Goal: Information Seeking & Learning: Learn about a topic

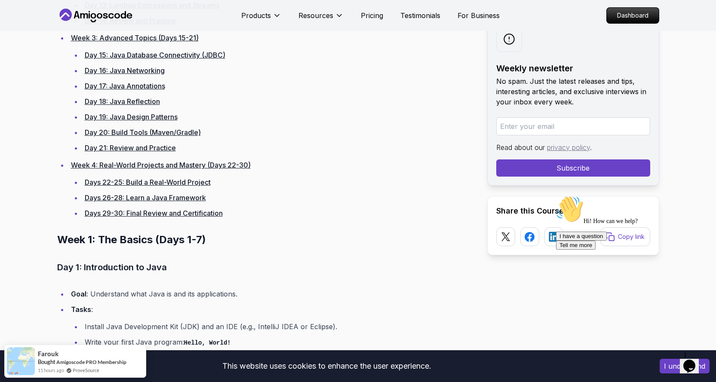
scroll to position [817, 0]
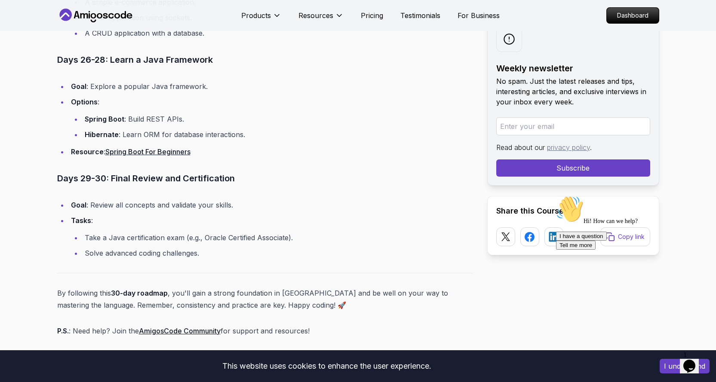
scroll to position [3870, 0]
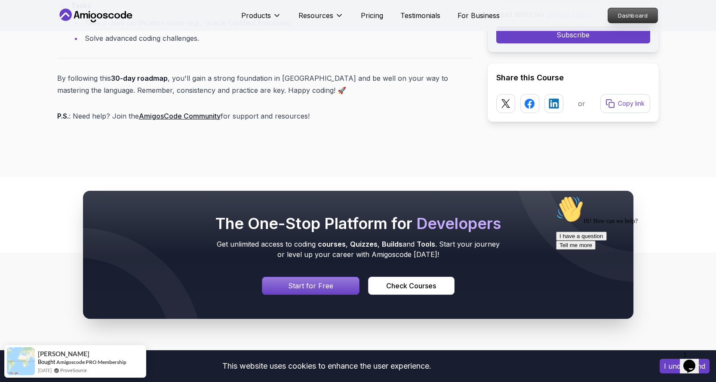
click at [636, 15] on p "Dashboard" at bounding box center [632, 15] width 49 height 15
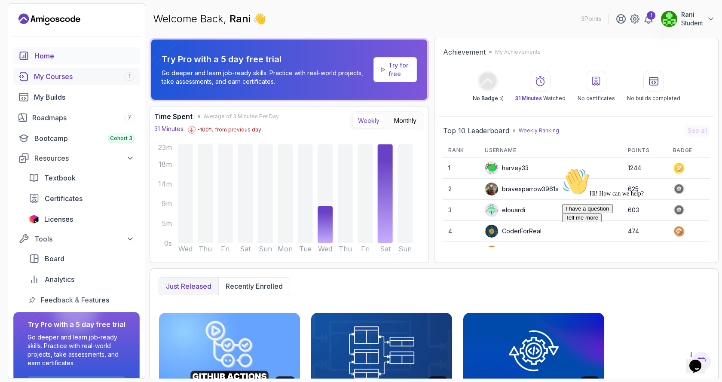
click at [61, 79] on div "My Courses 1" at bounding box center [84, 76] width 101 height 10
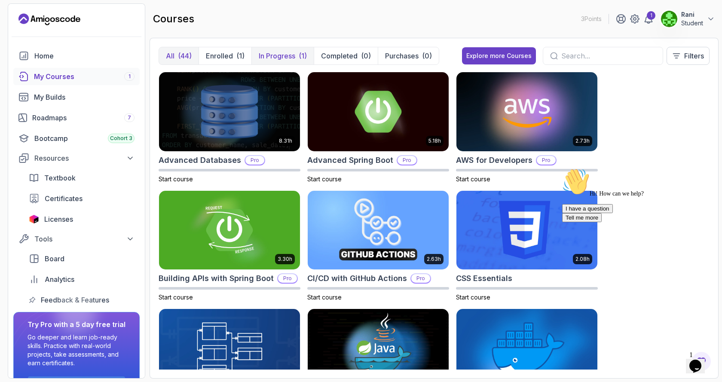
click at [278, 51] on p "In Progress" at bounding box center [277, 56] width 37 height 10
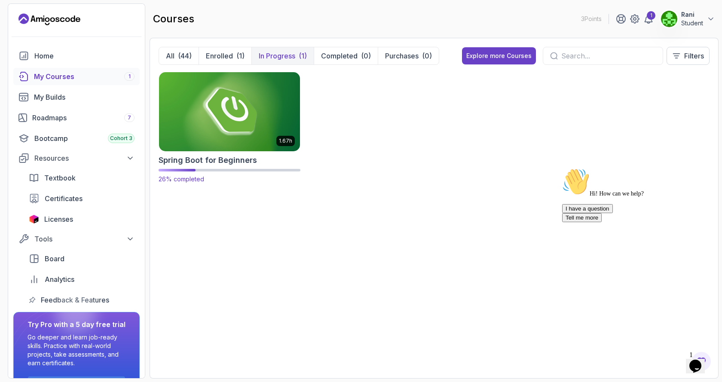
click at [279, 135] on img at bounding box center [230, 111] width 148 height 83
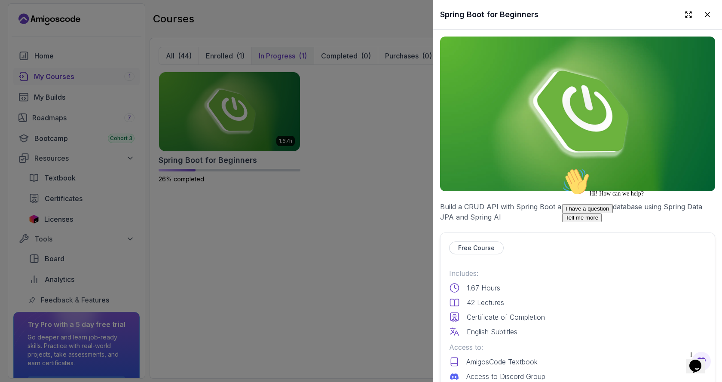
scroll to position [215, 0]
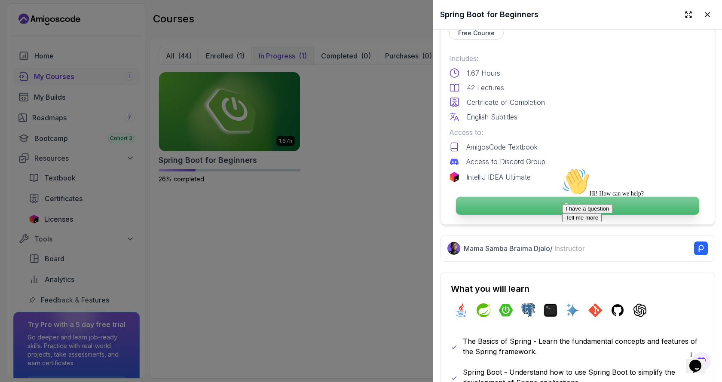
click at [553, 203] on p "Continue" at bounding box center [577, 206] width 243 height 18
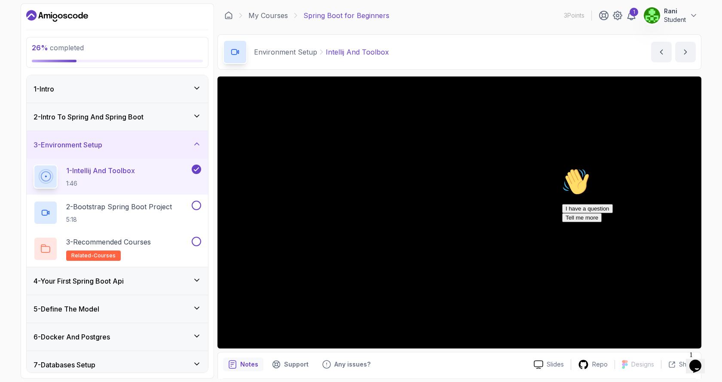
click at [97, 309] on h3 "5 - Define The Model" at bounding box center [67, 309] width 66 height 10
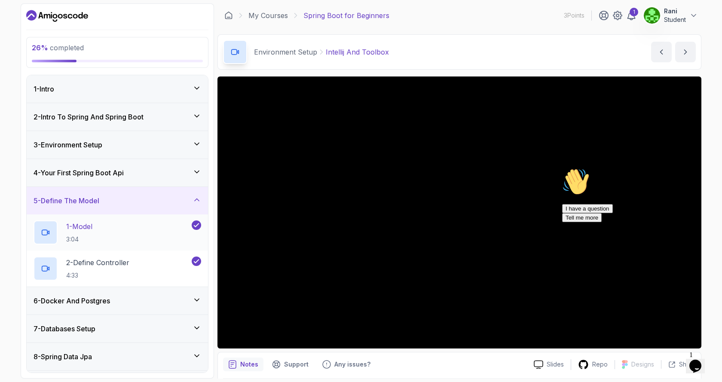
click at [97, 229] on div "1 - Model 3:04" at bounding box center [112, 233] width 157 height 24
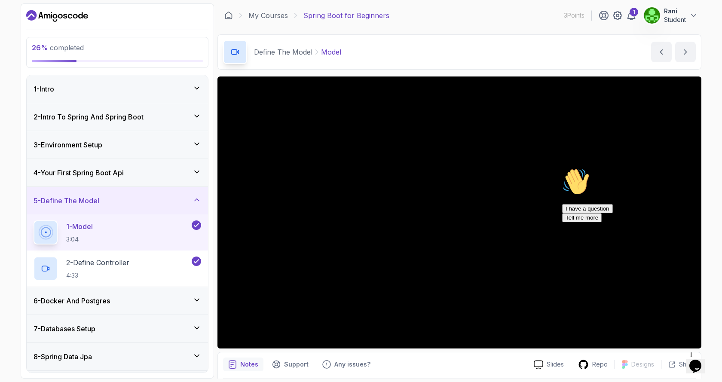
click at [252, 365] on p "Notes" at bounding box center [249, 364] width 18 height 9
click at [111, 265] on p "2 - Define Controller" at bounding box center [97, 263] width 63 height 10
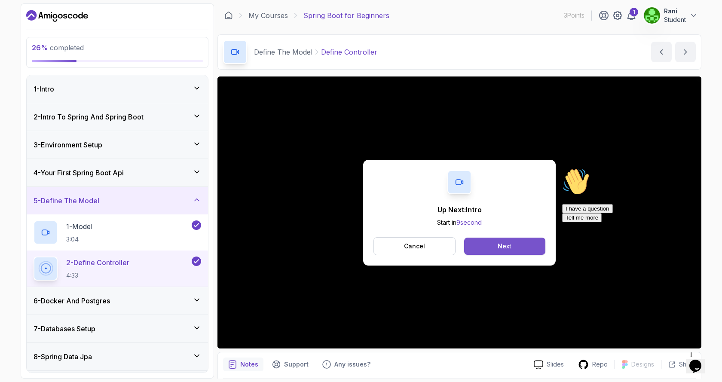
click at [500, 253] on button "Next" at bounding box center [504, 246] width 81 height 17
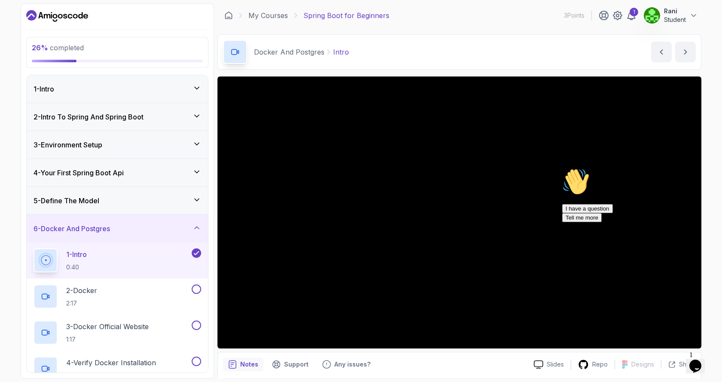
click at [93, 257] on div "1 - Intro 0:40" at bounding box center [112, 261] width 157 height 24
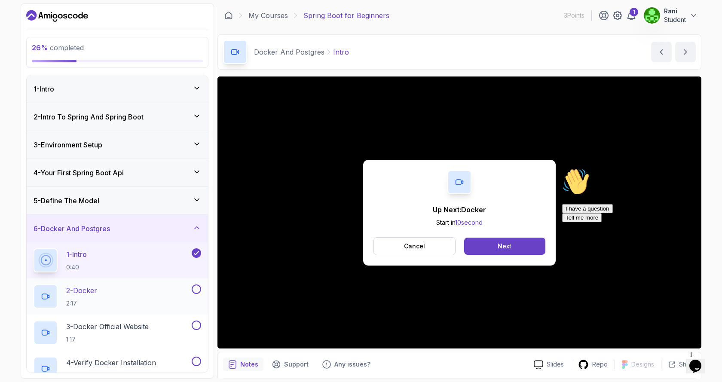
click at [96, 292] on p "2 - Docker" at bounding box center [81, 290] width 31 height 10
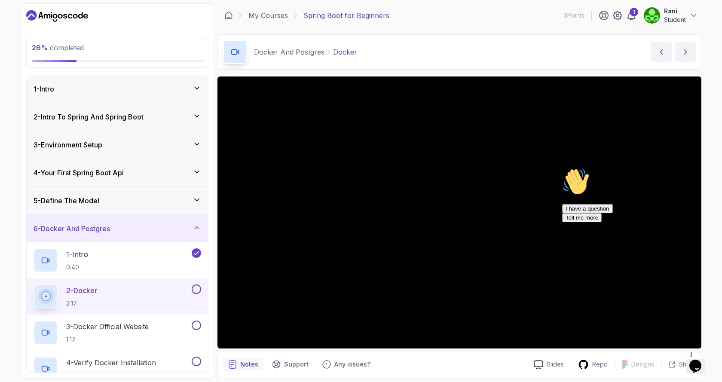
drag, startPoint x: 704, startPoint y: 259, endPoint x: 1259, endPoint y: 445, distance: 586.0
click at [562, 168] on icon "Chat attention grabber" at bounding box center [562, 168] width 0 height 0
click at [88, 257] on p "1 - Intro" at bounding box center [77, 254] width 22 height 10
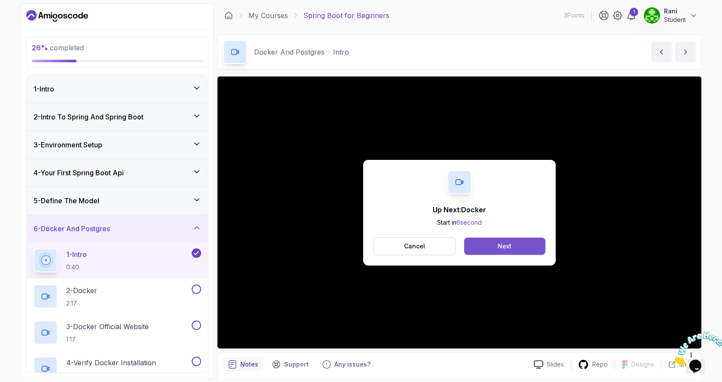
click at [533, 252] on button "Next" at bounding box center [504, 246] width 81 height 17
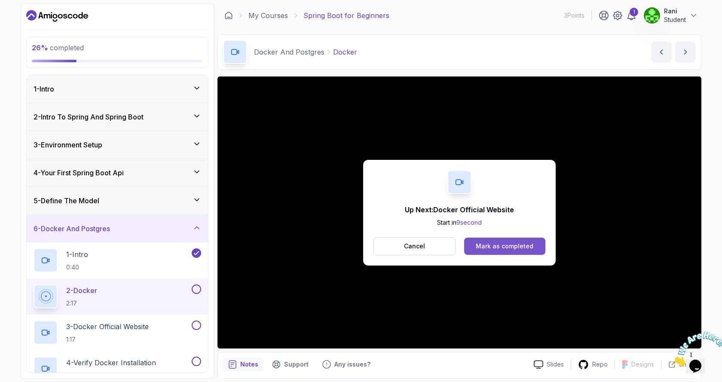
click at [484, 246] on div "Mark as completed" at bounding box center [505, 246] width 58 height 9
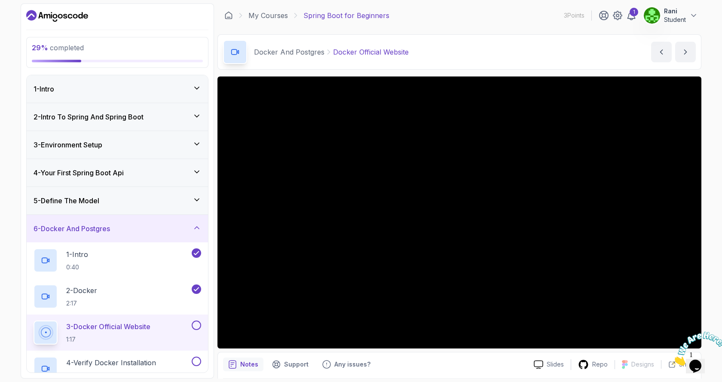
click at [242, 367] on p "Notes" at bounding box center [249, 364] width 18 height 9
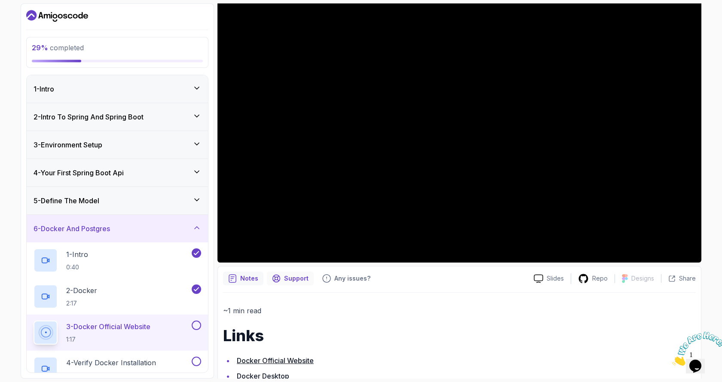
scroll to position [172, 0]
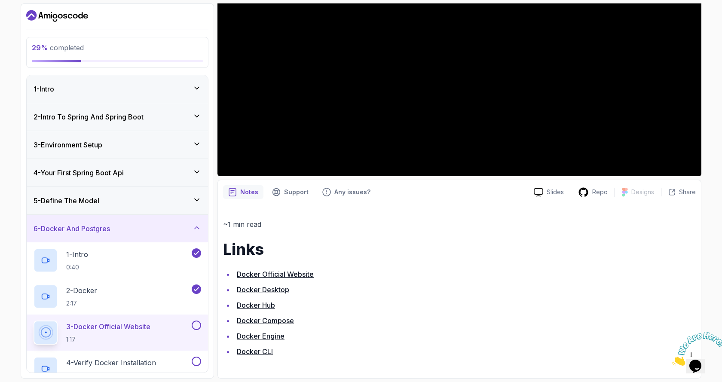
click at [305, 276] on link "Docker Official Website" at bounding box center [275, 274] width 77 height 9
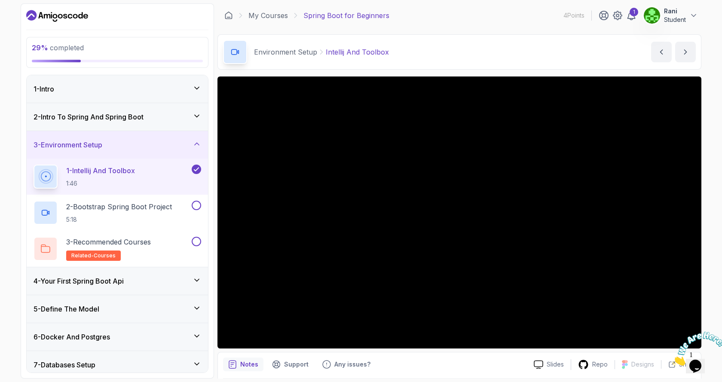
scroll to position [129, 0]
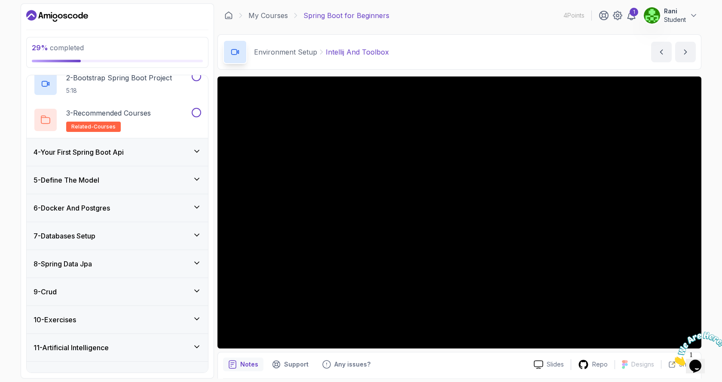
click at [92, 207] on h3 "6 - Docker And Postgres" at bounding box center [72, 208] width 77 height 10
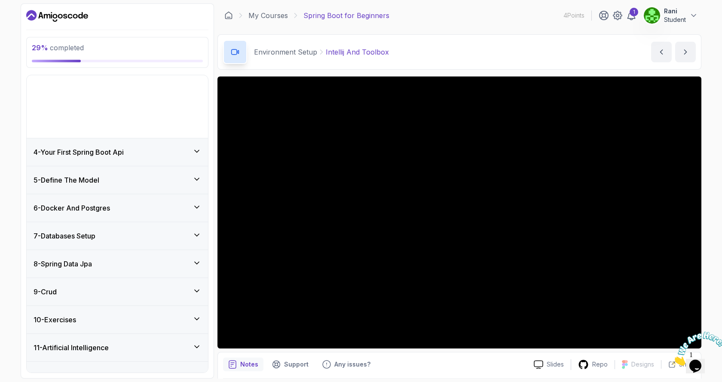
scroll to position [37, 0]
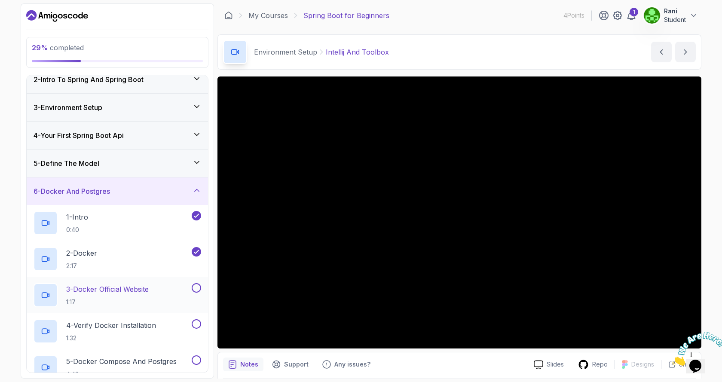
click at [109, 290] on p "3 - Docker Official Website" at bounding box center [107, 289] width 83 height 10
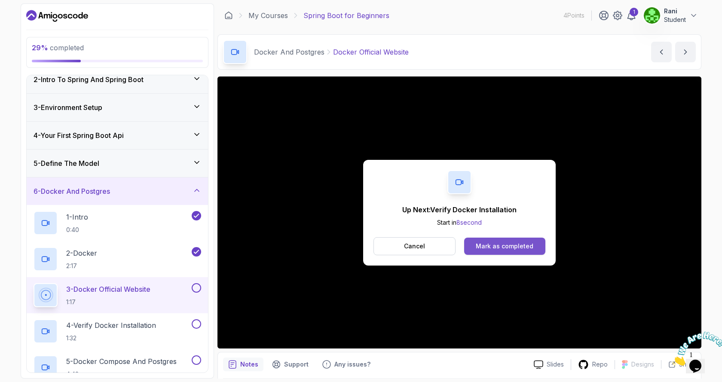
click at [516, 246] on div "Mark as completed" at bounding box center [505, 246] width 58 height 9
